Goal: Task Accomplishment & Management: Use online tool/utility

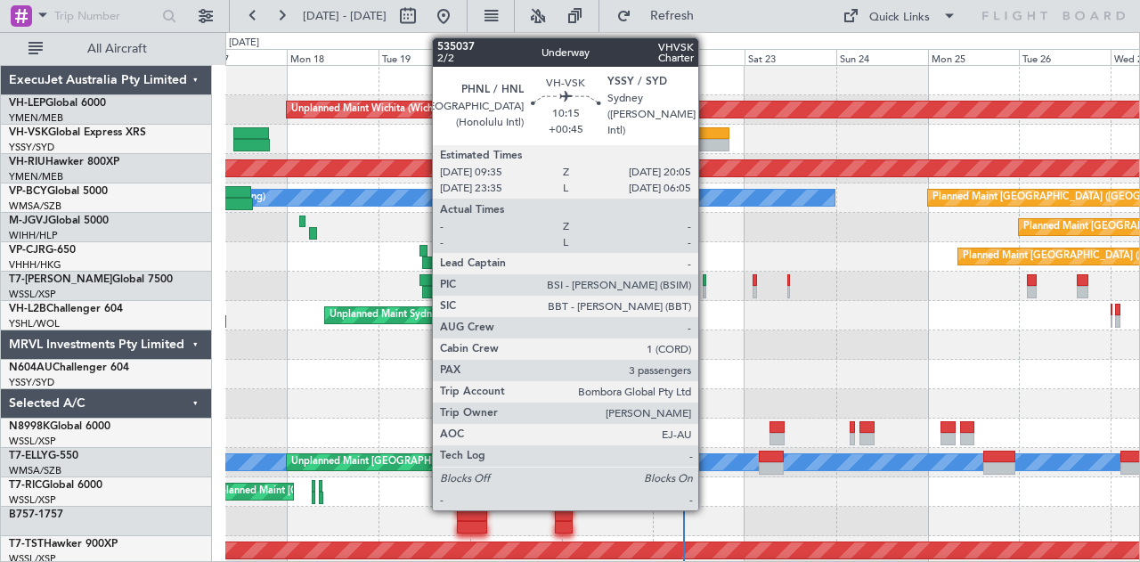
click at [707, 140] on div at bounding box center [708, 145] width 40 height 12
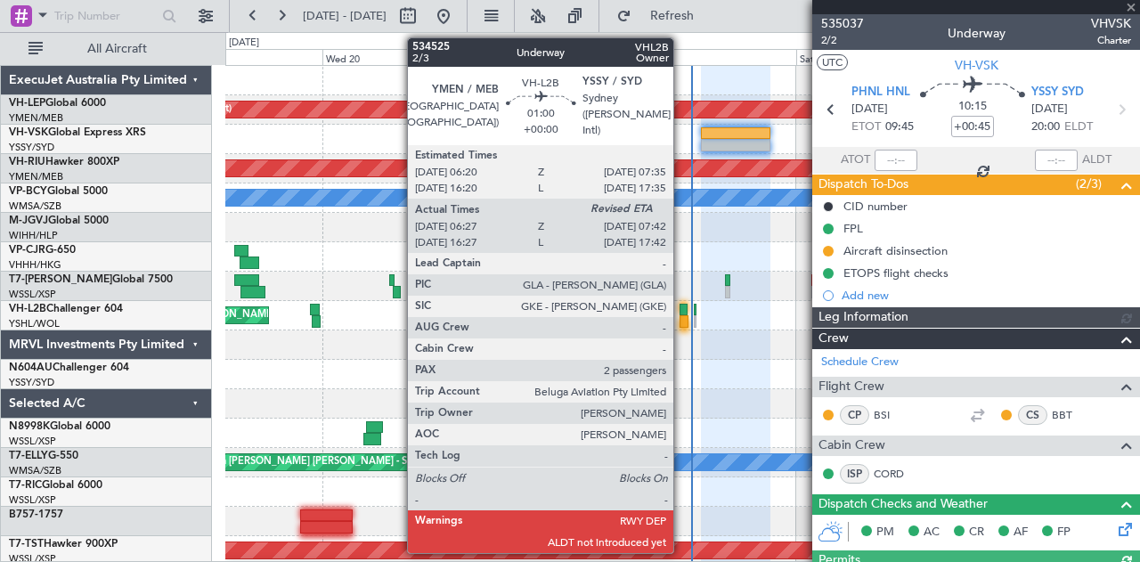
type input "[PERSON_NAME] (LEU)"
click at [682, 311] on div at bounding box center [684, 310] width 9 height 12
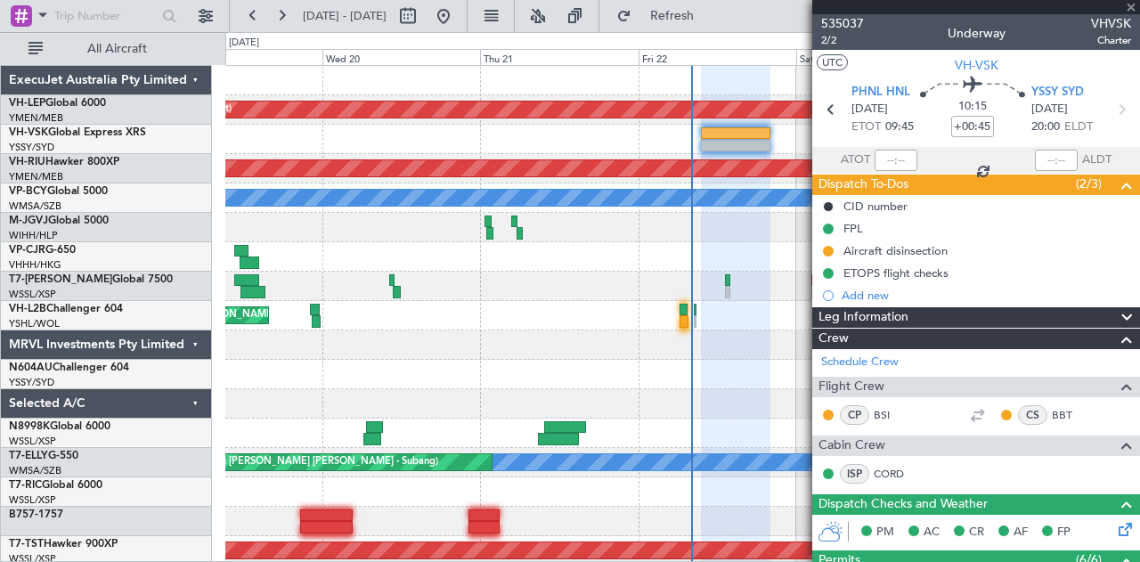
type input "06:37"
type input "2"
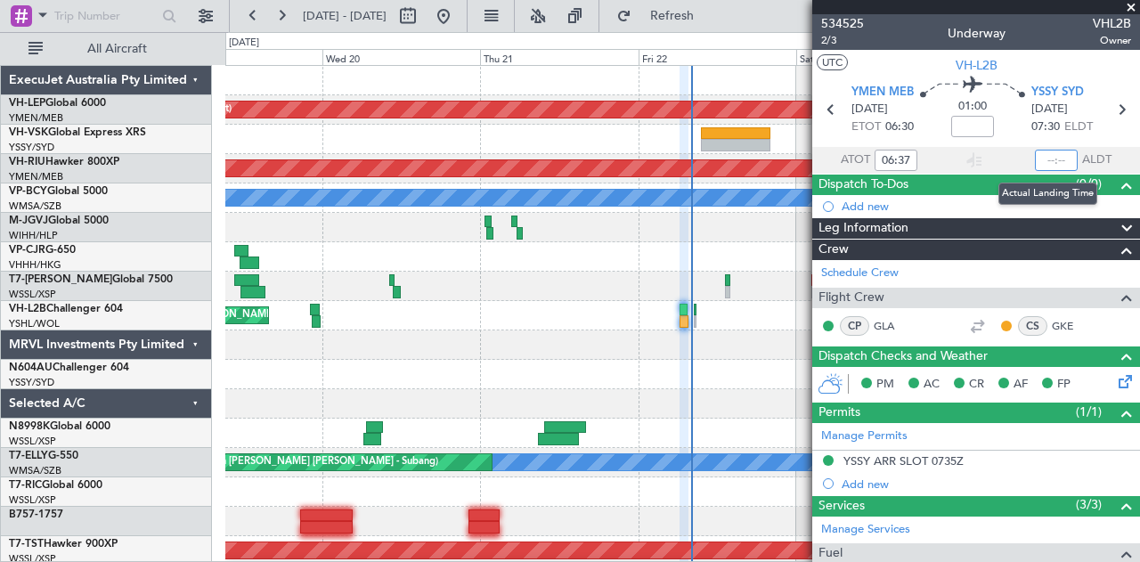
click at [1049, 155] on input "text" at bounding box center [1056, 160] width 43 height 21
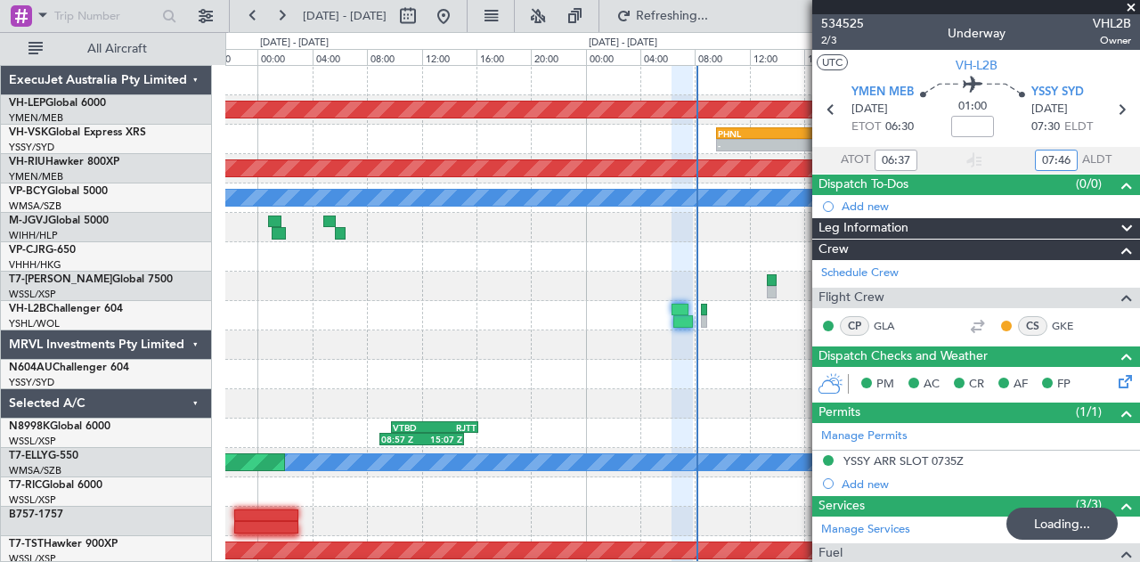
type input "07:46"
